Goal: Information Seeking & Learning: Learn about a topic

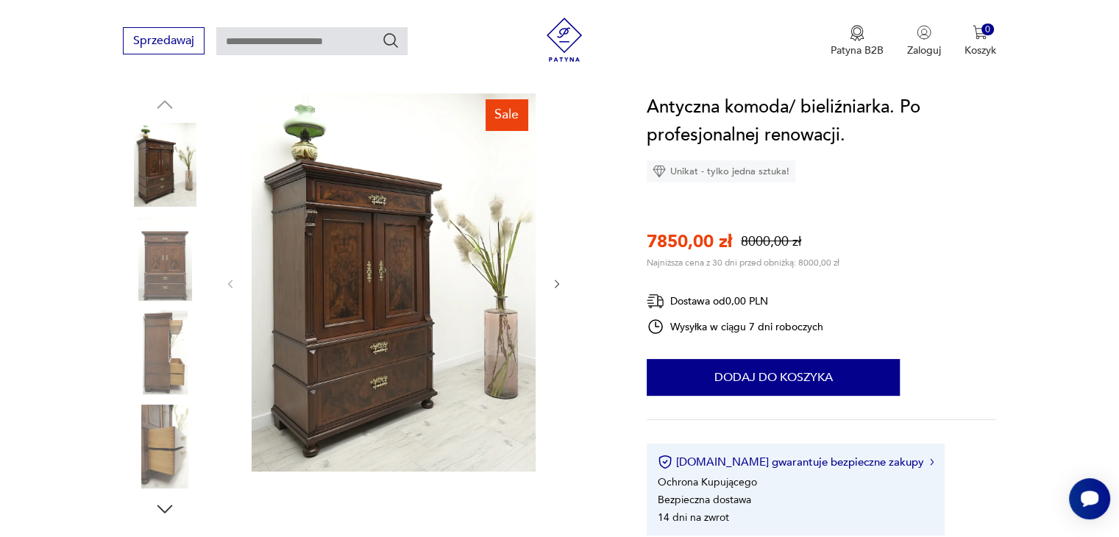
scroll to position [147, 0]
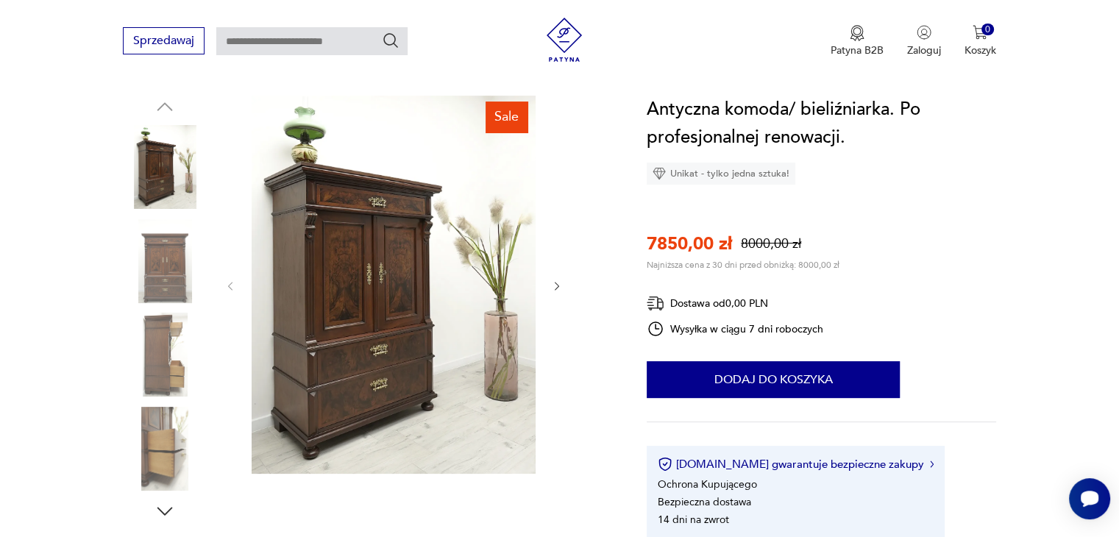
click at [558, 288] on icon "button" at bounding box center [557, 286] width 13 height 13
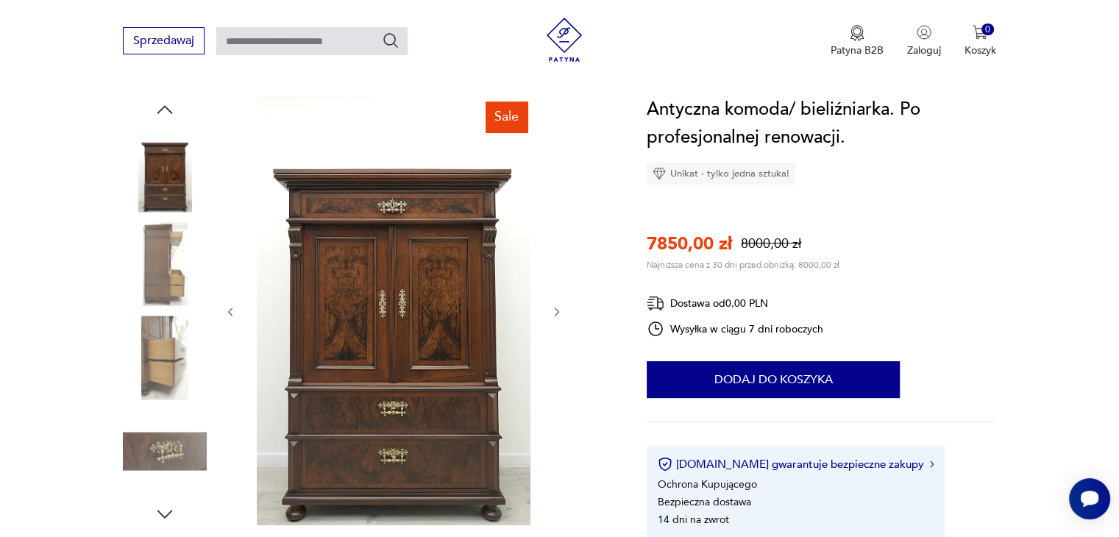
click at [556, 310] on icon "button" at bounding box center [557, 312] width 13 height 13
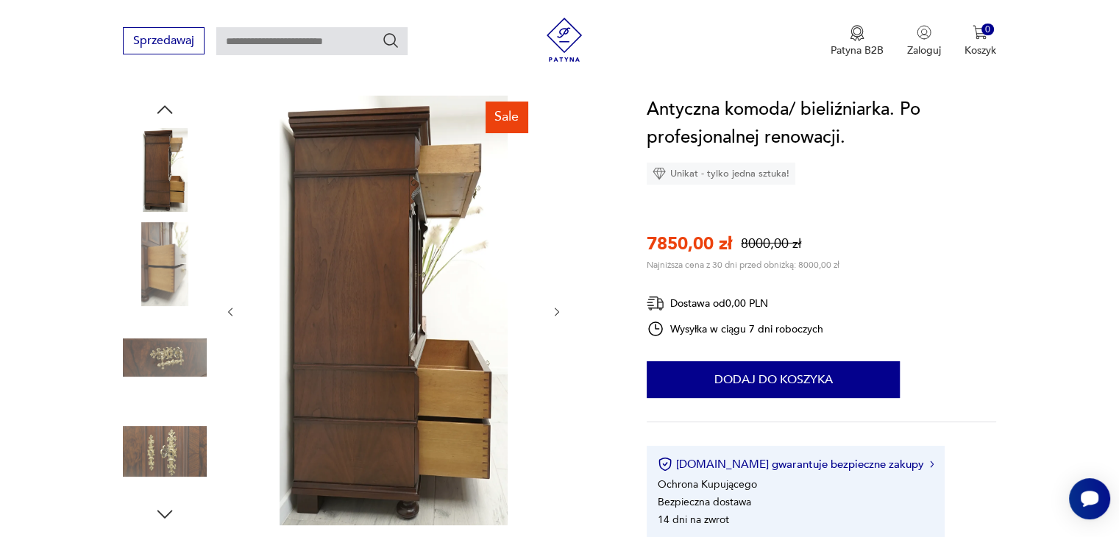
click at [556, 310] on icon "button" at bounding box center [557, 312] width 13 height 13
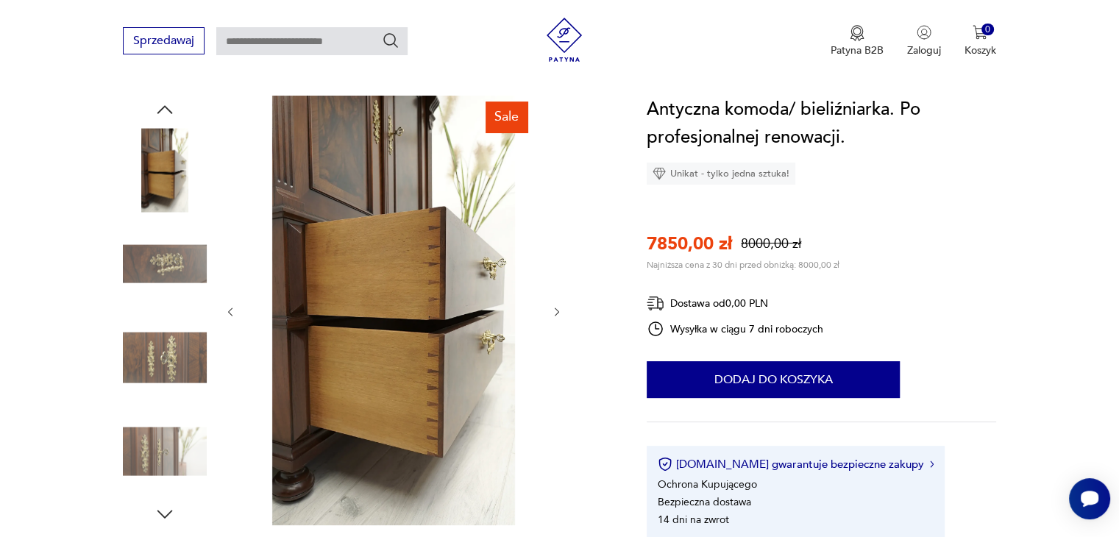
click at [556, 310] on icon "button" at bounding box center [557, 312] width 13 height 13
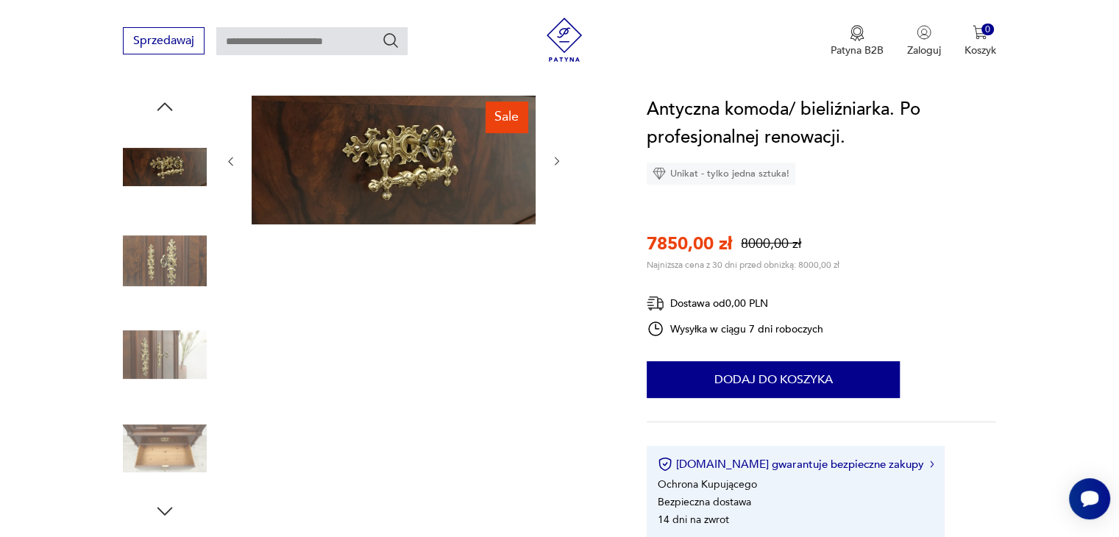
click at [556, 310] on div "Sale" at bounding box center [393, 309] width 339 height 427
click at [230, 157] on icon "button" at bounding box center [230, 161] width 13 height 13
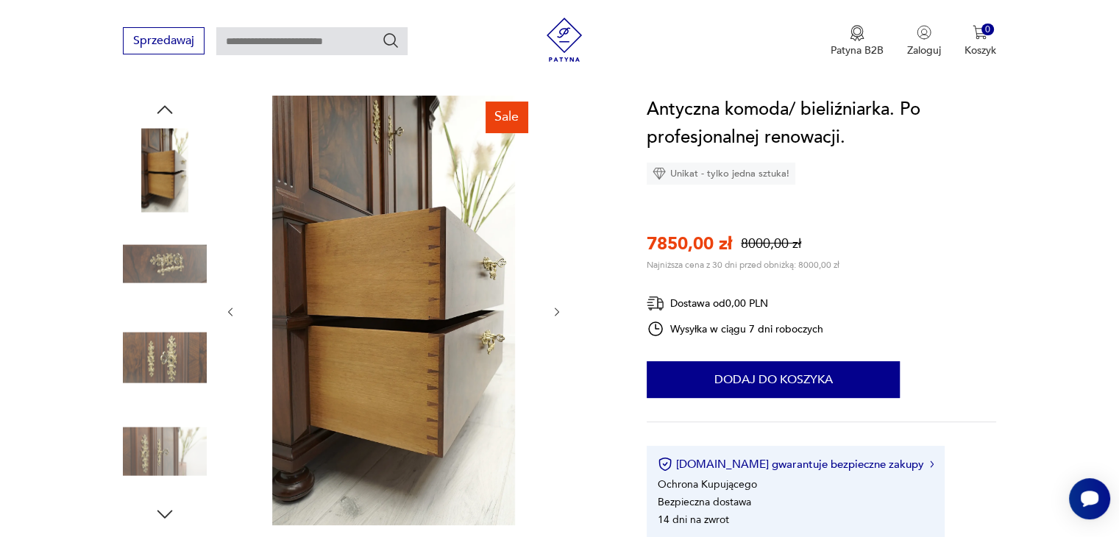
click at [378, 280] on img at bounding box center [394, 311] width 284 height 430
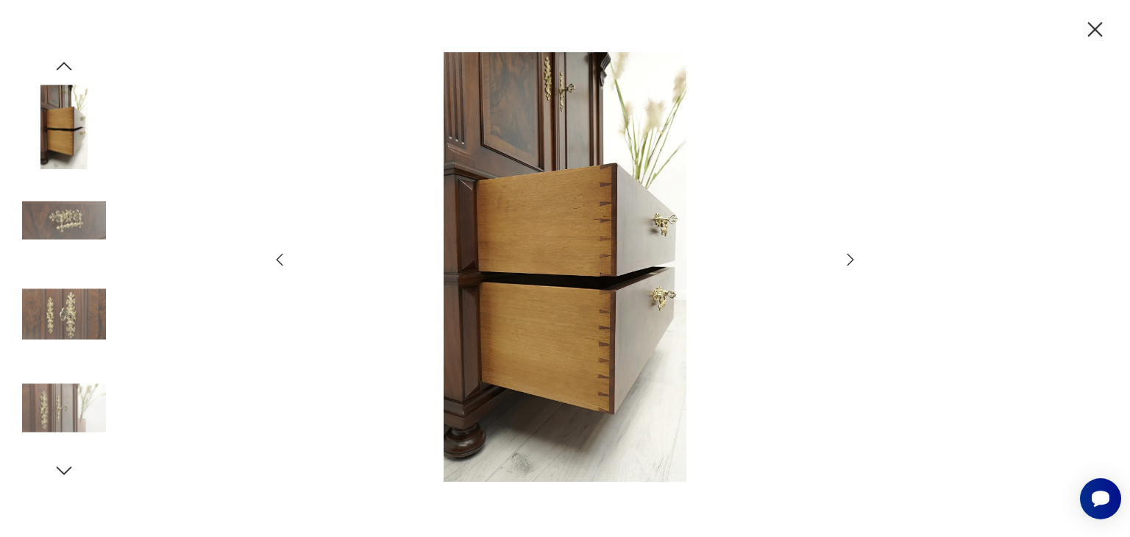
click at [577, 259] on img at bounding box center [565, 267] width 524 height 430
click at [1097, 28] on icon "button" at bounding box center [1095, 29] width 15 height 15
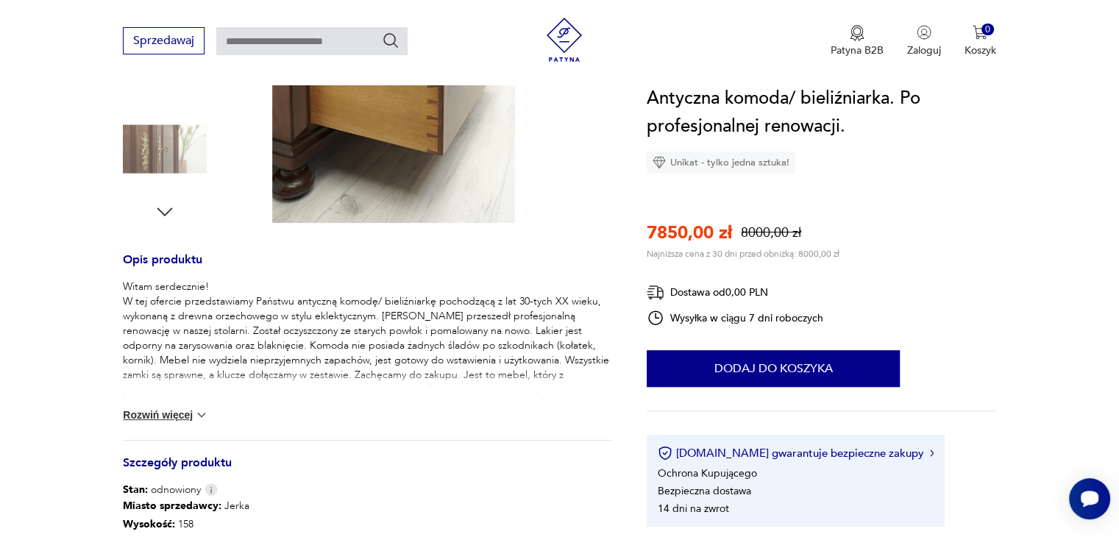
scroll to position [448, 0]
click at [171, 415] on button "Rozwiń więcej" at bounding box center [165, 416] width 85 height 15
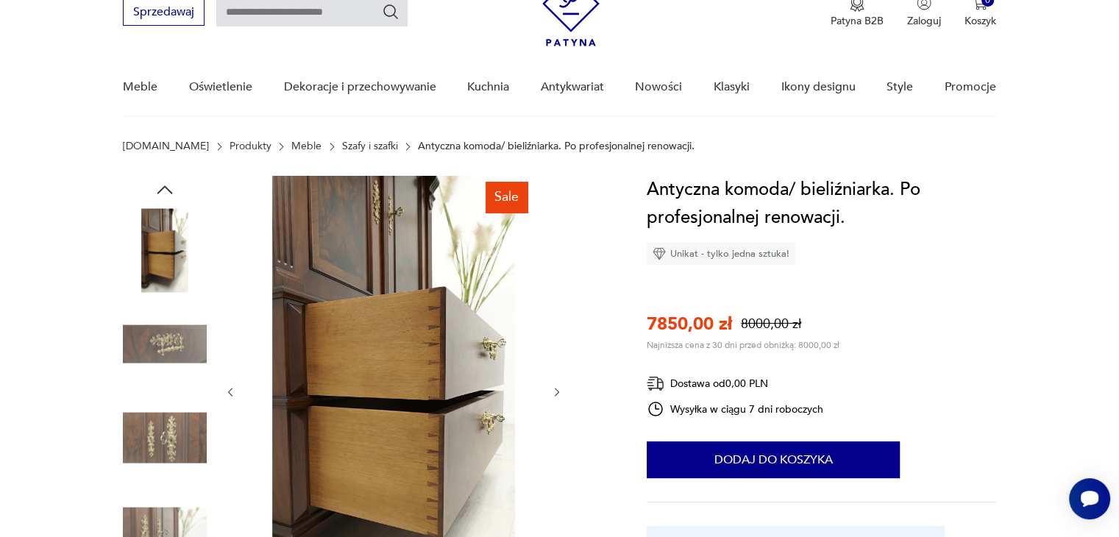
scroll to position [88, 0]
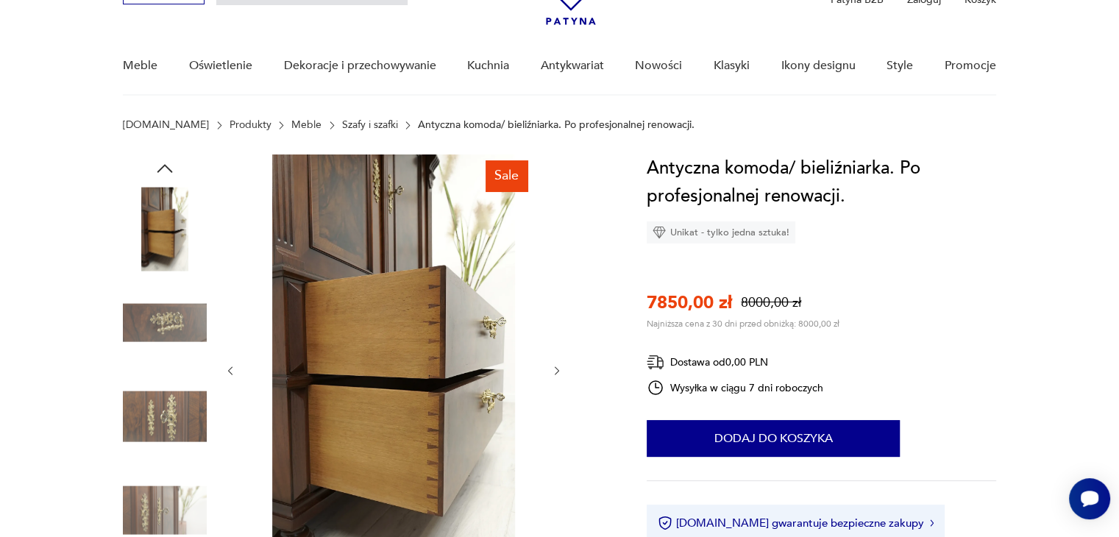
click at [560, 372] on icon "button" at bounding box center [557, 371] width 13 height 13
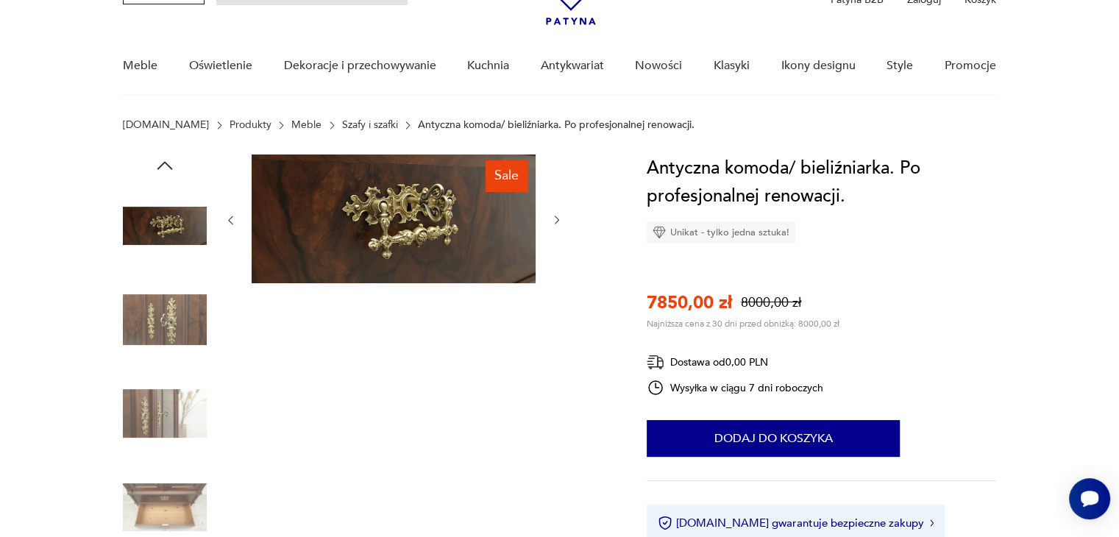
click at [556, 219] on icon "button" at bounding box center [557, 220] width 13 height 13
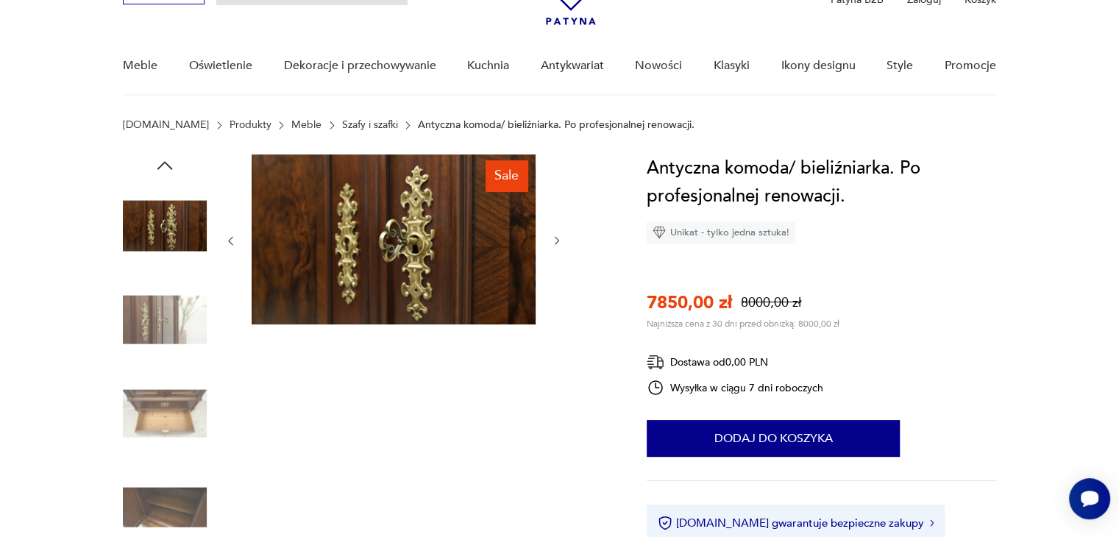
click at [556, 219] on div at bounding box center [393, 241] width 339 height 173
click at [555, 241] on icon "button" at bounding box center [557, 241] width 13 height 13
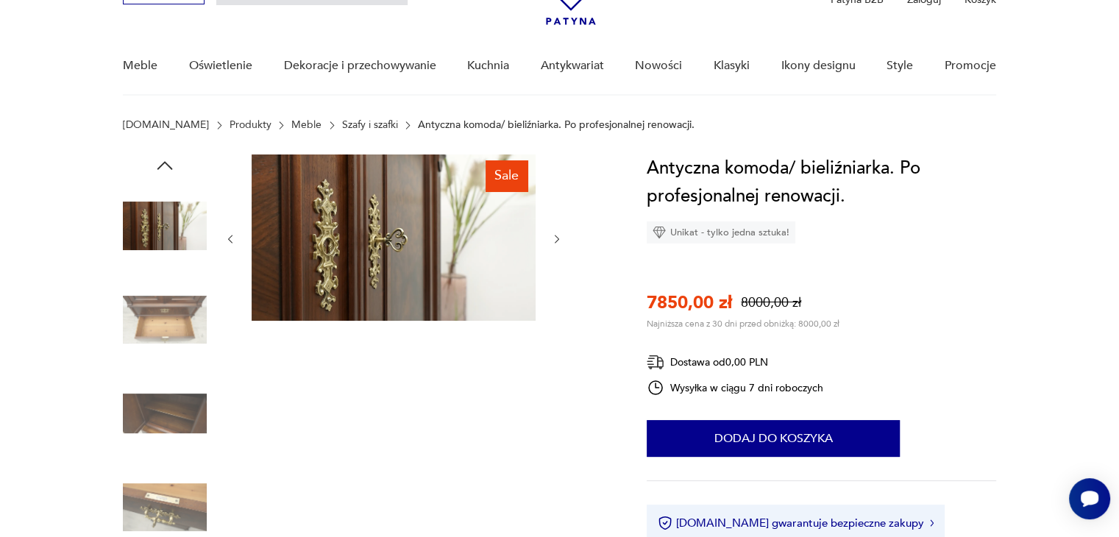
click at [555, 241] on icon "button" at bounding box center [557, 239] width 13 height 13
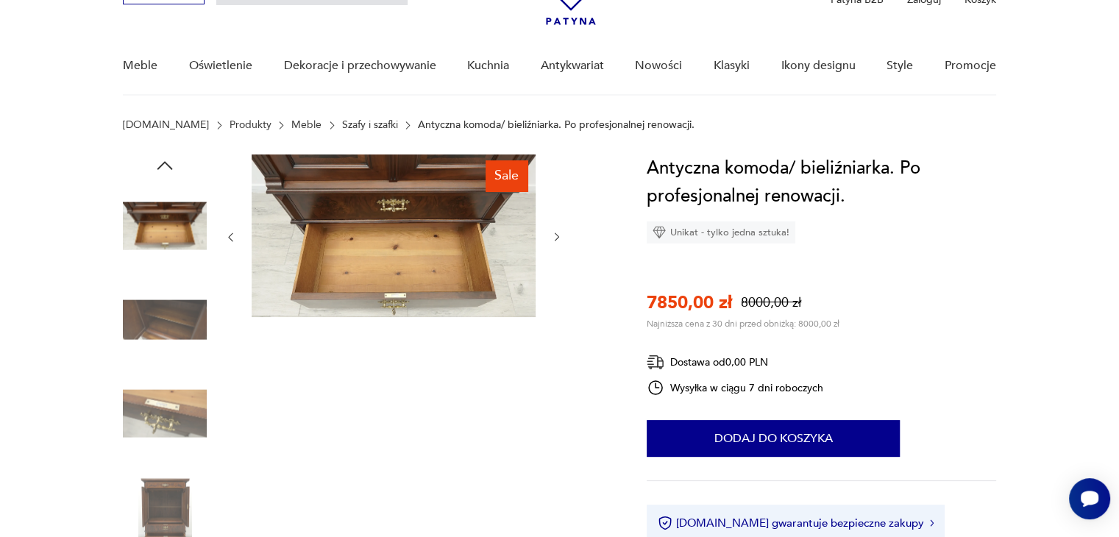
click at [559, 238] on icon "button" at bounding box center [557, 237] width 13 height 13
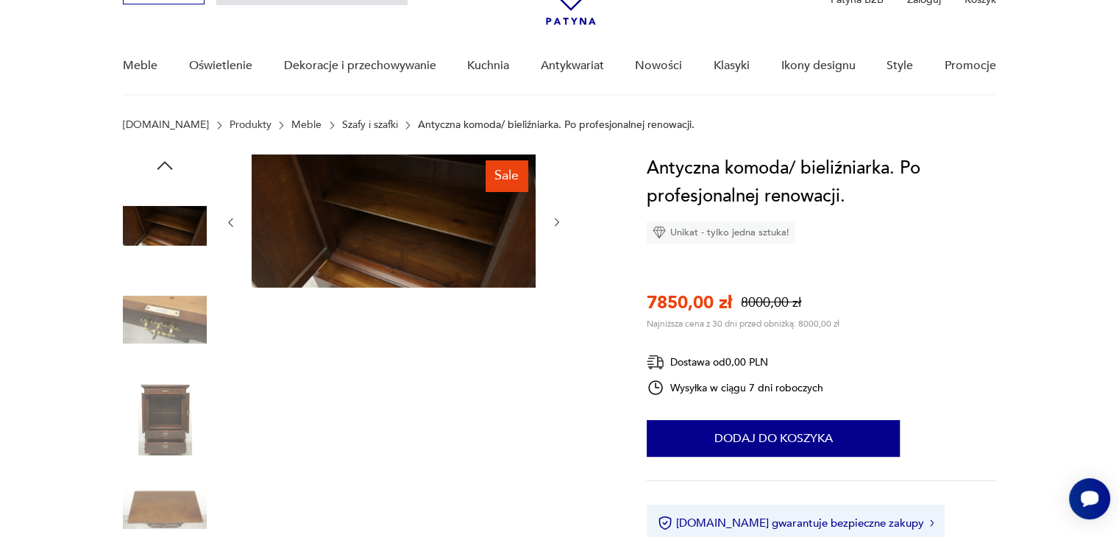
click at [559, 238] on div at bounding box center [393, 223] width 339 height 136
click at [558, 224] on icon "button" at bounding box center [557, 222] width 13 height 13
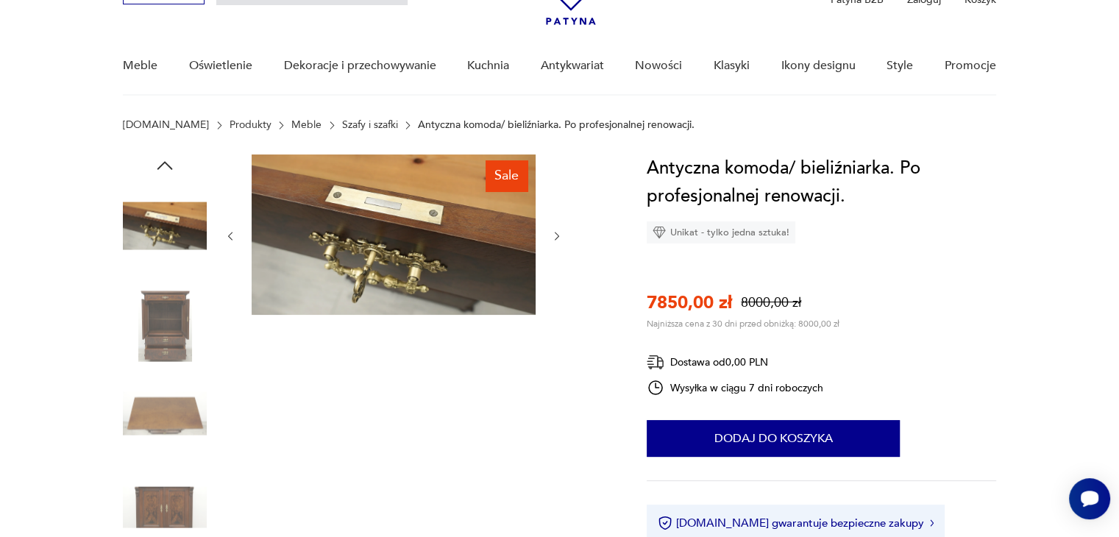
click at [556, 236] on icon "button" at bounding box center [557, 236] width 13 height 13
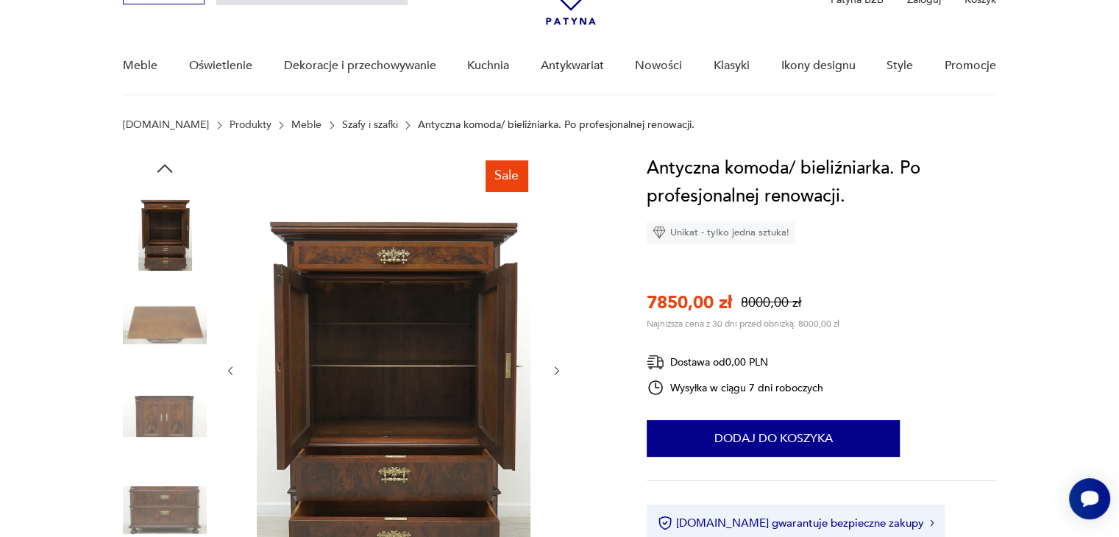
click at [556, 236] on div at bounding box center [393, 371] width 339 height 433
click at [559, 372] on icon "button" at bounding box center [557, 371] width 13 height 13
